Goal: Task Accomplishment & Management: Use online tool/utility

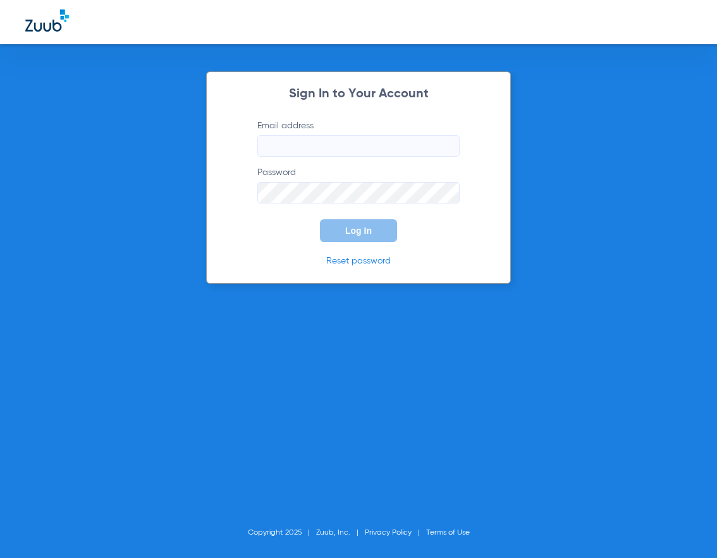
type input "[EMAIL_ADDRESS][DOMAIN_NAME]"
click at [358, 228] on span "Log In" at bounding box center [358, 231] width 27 height 10
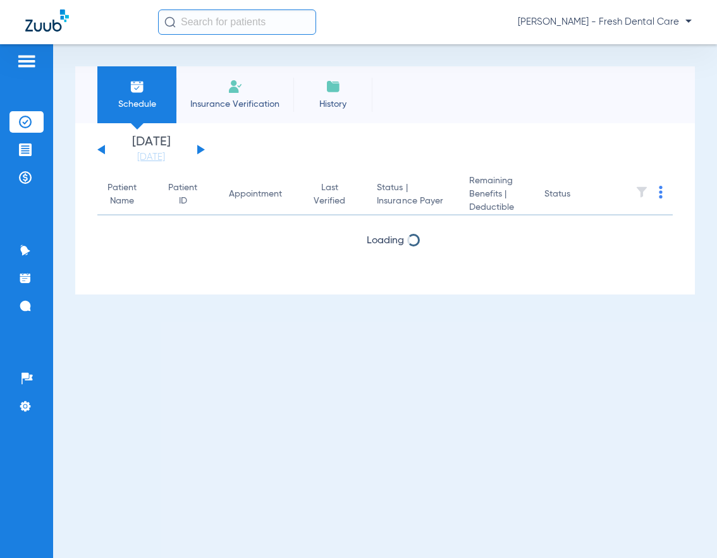
click at [218, 28] on input "text" at bounding box center [237, 21] width 158 height 25
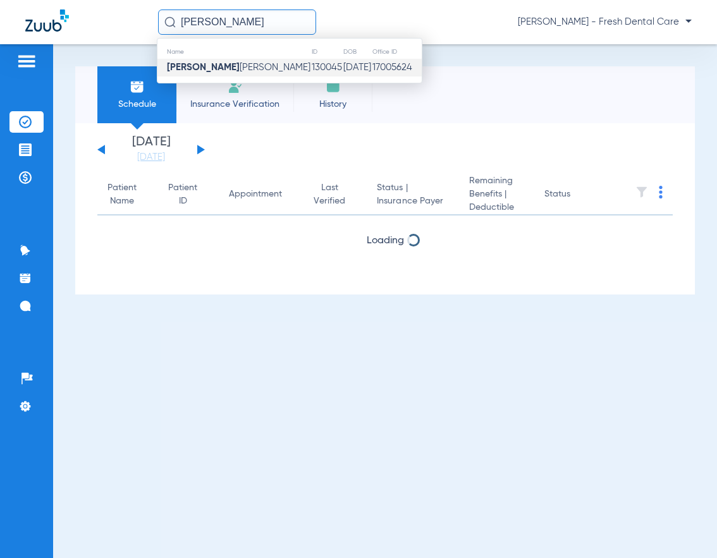
type input "[PERSON_NAME]"
click at [221, 66] on strong "[PERSON_NAME]" at bounding box center [203, 67] width 73 height 9
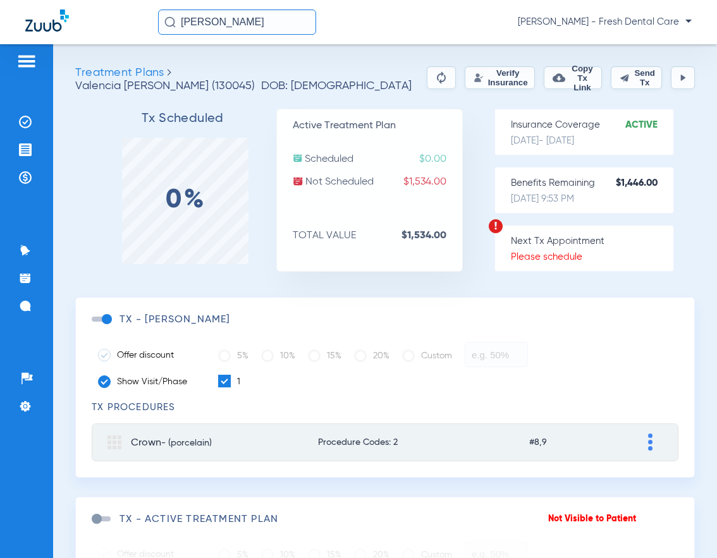
click at [497, 75] on button "Verify Insurance" at bounding box center [500, 77] width 70 height 23
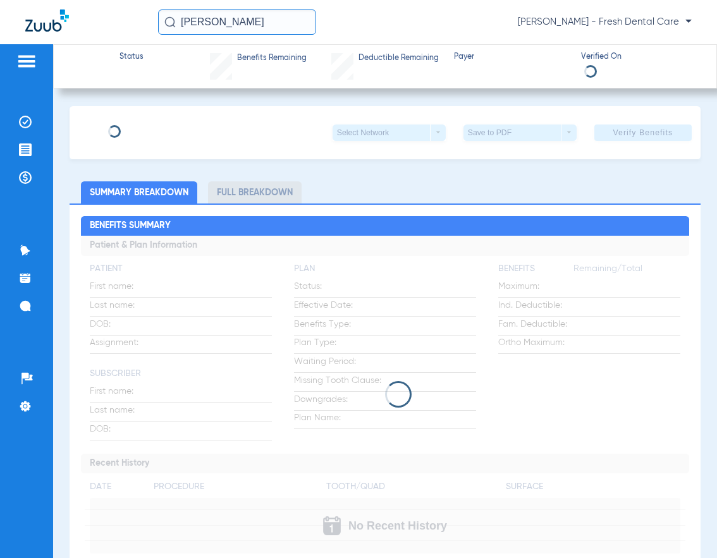
type input "[PERSON_NAME]"
type input "[DATE]"
type input "993392081"
type input "1825011"
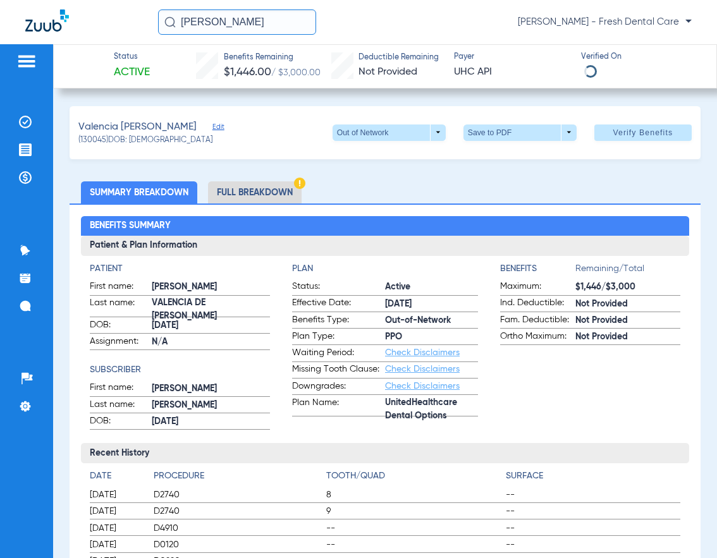
click at [212, 126] on span "Edit" at bounding box center [217, 129] width 11 height 12
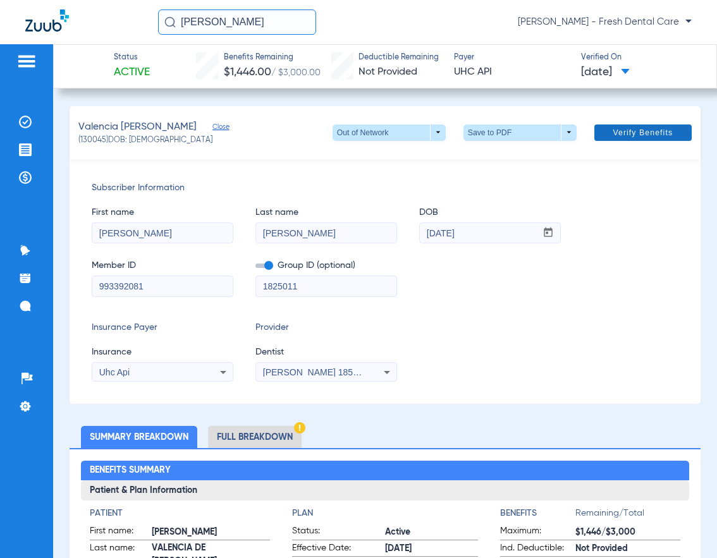
click at [626, 132] on span "Verify Benefits" at bounding box center [642, 133] width 60 height 10
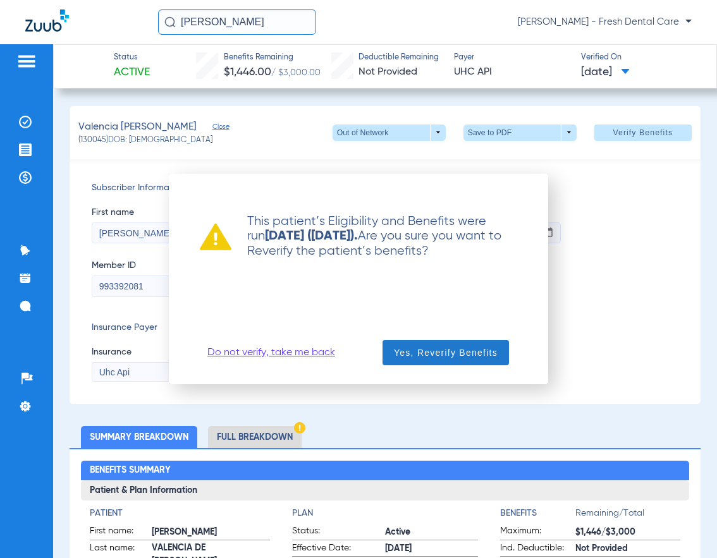
click at [481, 355] on span "Yes, Reverify Benefits" at bounding box center [446, 352] width 104 height 13
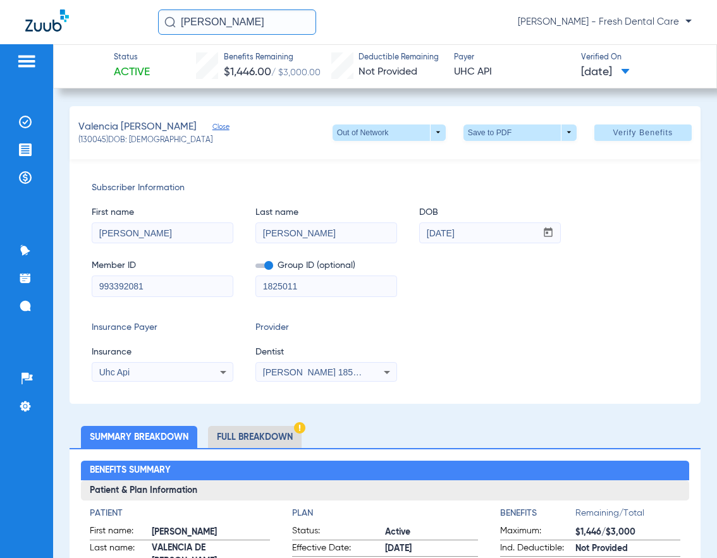
drag, startPoint x: 279, startPoint y: 22, endPoint x: 123, endPoint y: 20, distance: 155.5
click at [123, 20] on div "[PERSON_NAME] [PERSON_NAME] - Fresh Dental Care" at bounding box center [358, 22] width 717 height 44
click at [283, 22] on input "[PERSON_NAME]" at bounding box center [237, 21] width 158 height 25
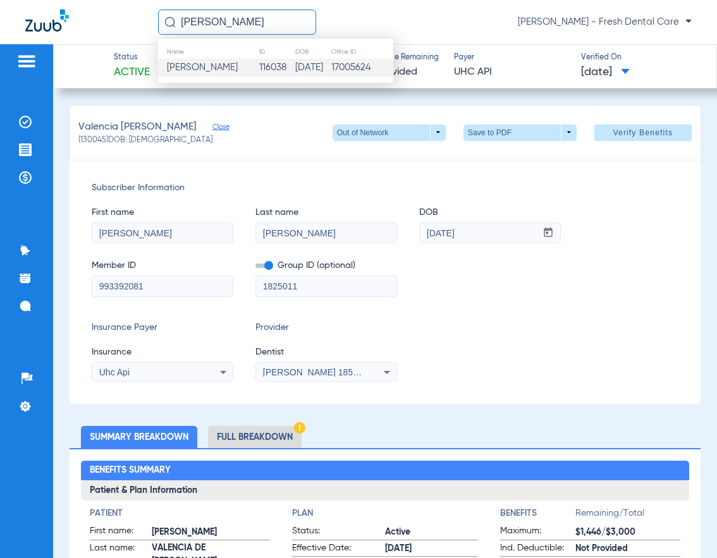
type input "[PERSON_NAME]"
click at [288, 69] on td "116038" at bounding box center [276, 68] width 35 height 18
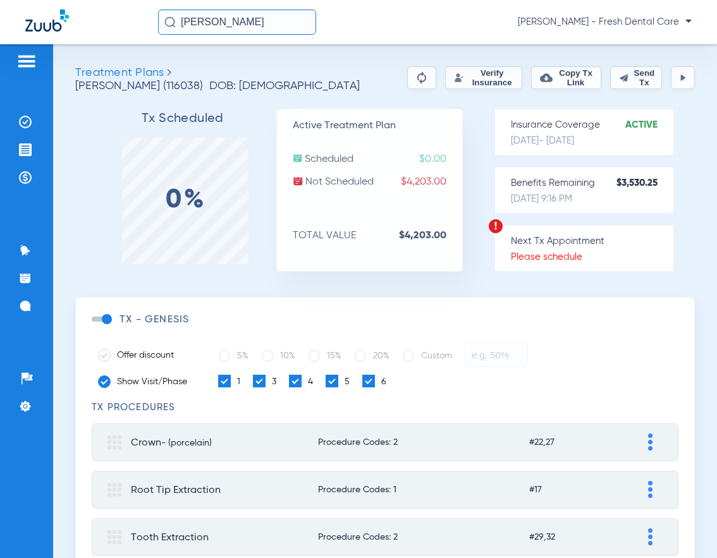
click at [470, 83] on button "Verify Insurance" at bounding box center [483, 77] width 77 height 23
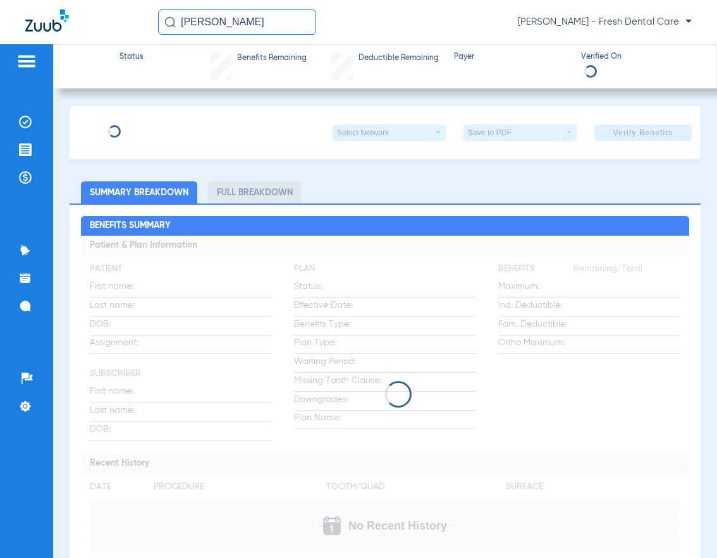
type input "[PERSON_NAME]"
type input "[DATE]"
type input "908233181"
type input "1825888"
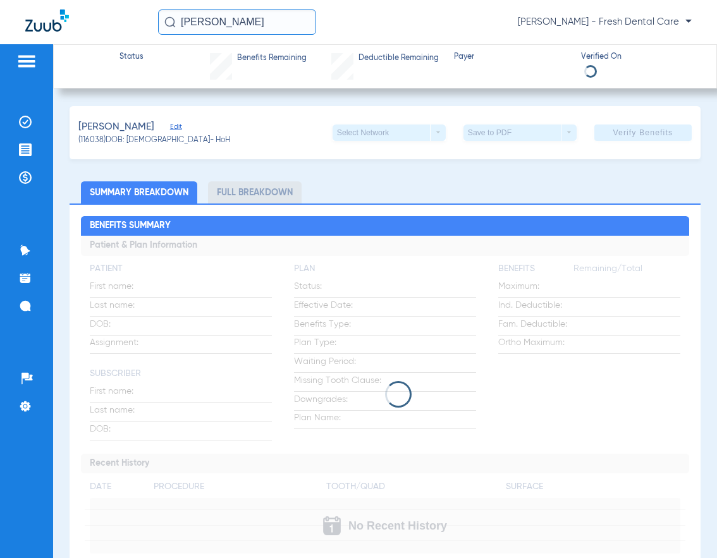
click at [171, 126] on span "Edit" at bounding box center [175, 129] width 11 height 12
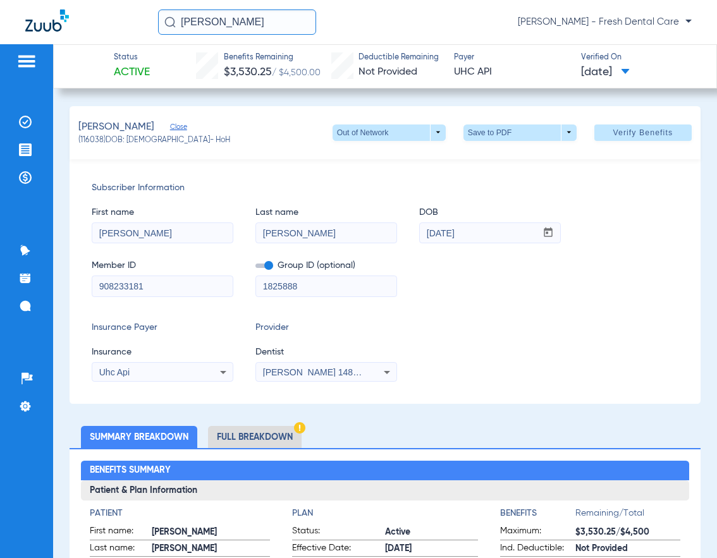
click at [301, 372] on span "[PERSON_NAME] 1487437893" at bounding box center [325, 372] width 125 height 10
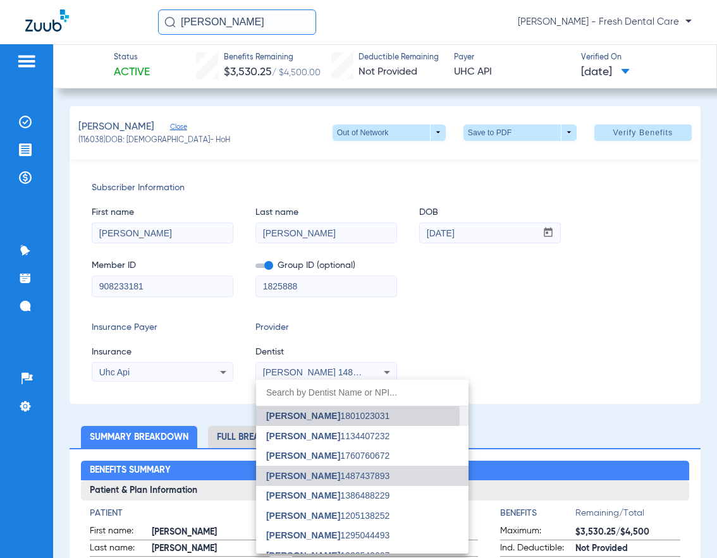
click at [312, 418] on span "[PERSON_NAME]" at bounding box center [303, 416] width 74 height 10
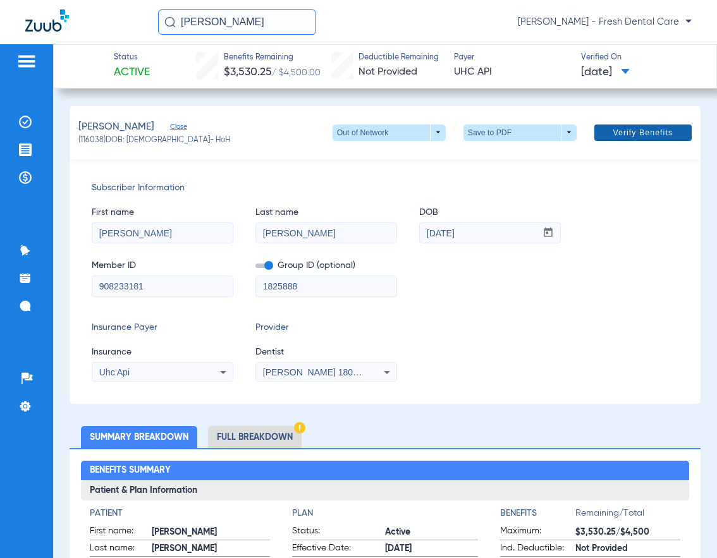
click at [633, 130] on span "Verify Benefits" at bounding box center [642, 133] width 60 height 10
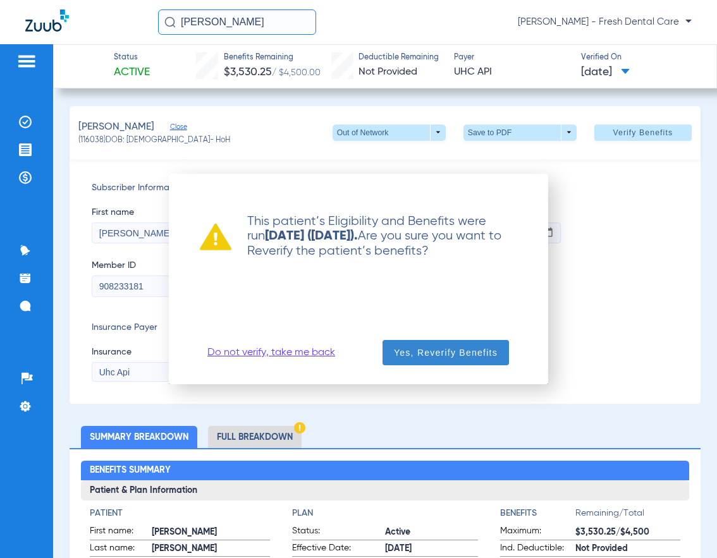
click at [430, 352] on span "Yes, Reverify Benefits" at bounding box center [446, 352] width 104 height 13
